Goal: Navigation & Orientation: Find specific page/section

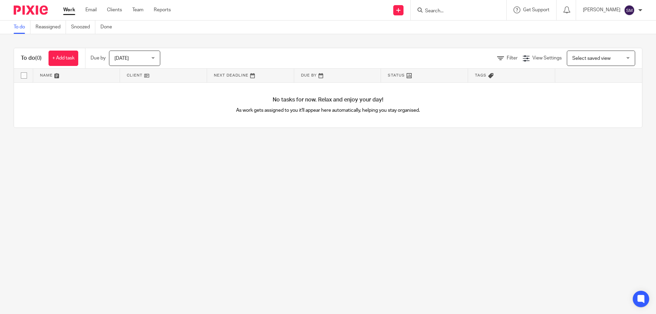
click at [454, 12] on input "Search" at bounding box center [454, 11] width 61 height 6
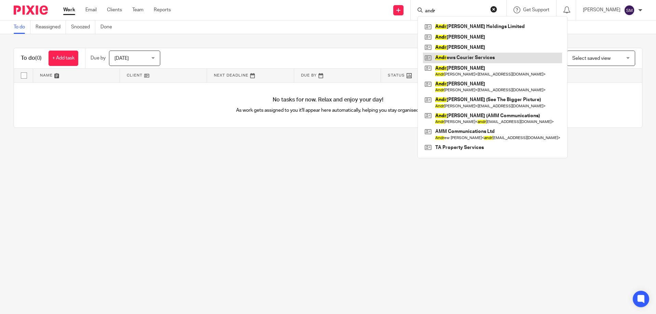
type input "andr"
click at [480, 55] on link at bounding box center [492, 58] width 139 height 10
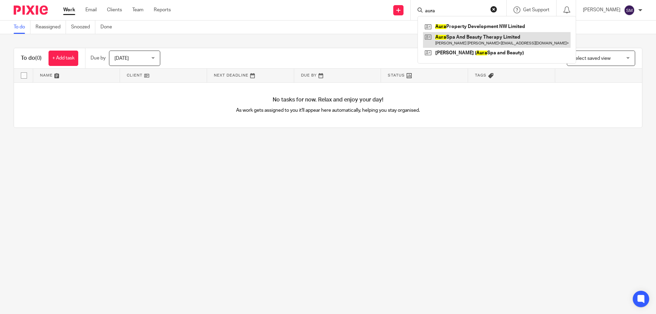
type input "aura"
click at [469, 35] on link at bounding box center [497, 40] width 148 height 16
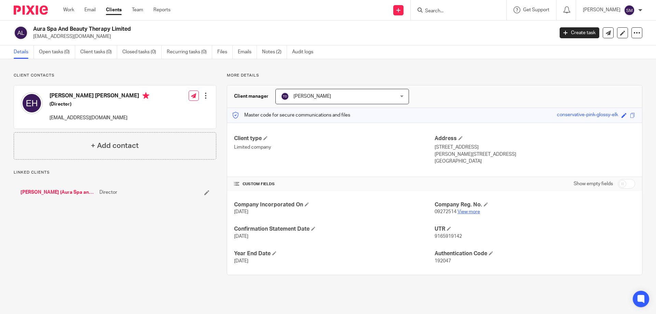
click at [463, 211] on link "View more" at bounding box center [468, 211] width 23 height 5
click at [463, 11] on input "Search" at bounding box center [454, 11] width 61 height 6
click at [463, 11] on input "utr" at bounding box center [454, 11] width 61 height 6
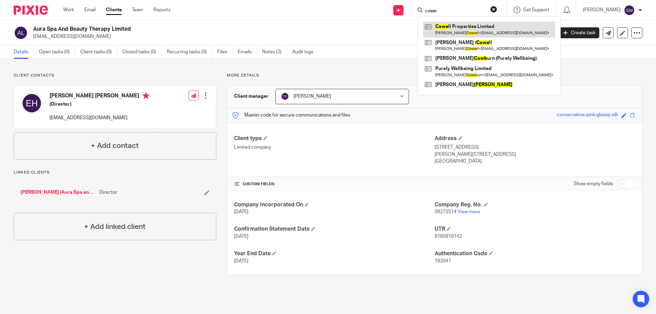
type input "cowe"
click at [467, 32] on link at bounding box center [489, 30] width 132 height 16
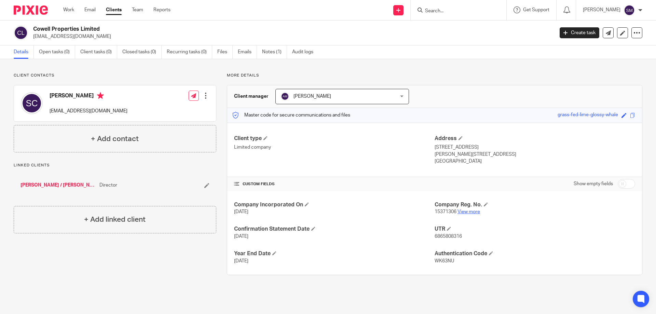
click at [462, 210] on link "View more" at bounding box center [468, 211] width 23 height 5
